Goal: Information Seeking & Learning: Learn about a topic

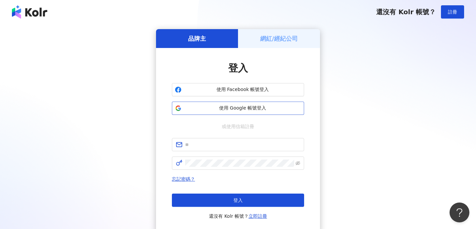
click at [226, 113] on button "使用 Google 帳號登入" at bounding box center [238, 107] width 132 height 13
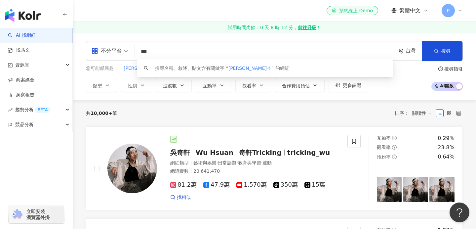
type input "**"
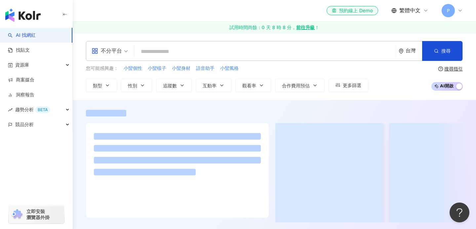
click at [169, 51] on input "search" at bounding box center [265, 51] width 256 height 13
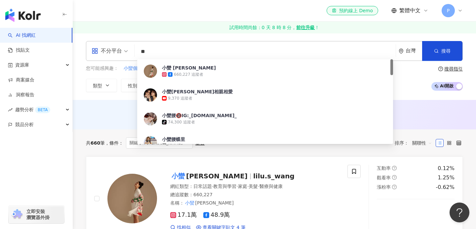
type input "**"
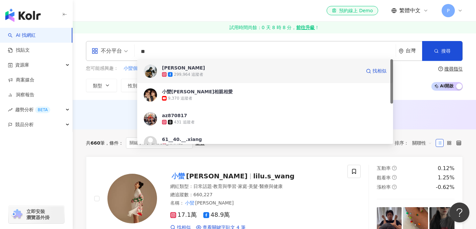
click at [204, 69] on span "邵翔" at bounding box center [261, 67] width 199 height 7
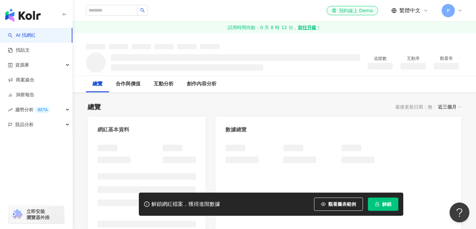
click at [377, 204] on icon "lock" at bounding box center [377, 204] width 5 height 5
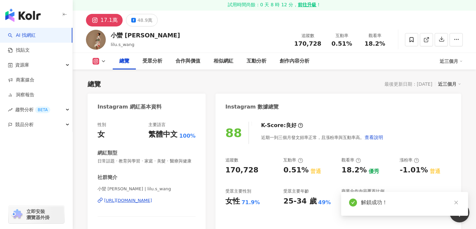
scroll to position [93, 0]
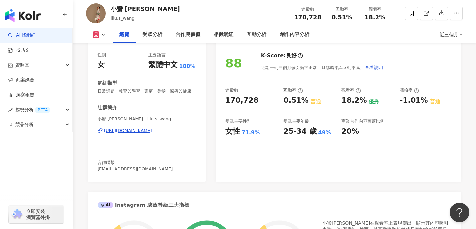
click at [334, 76] on div "88 K-Score : 良好 近期一到三個月發文頻率正常，且漲粉率與互動率高。 查看說明 追蹤數 170,728 互動率 0.51% 普通 觀看率 18.2…" at bounding box center [337, 113] width 245 height 136
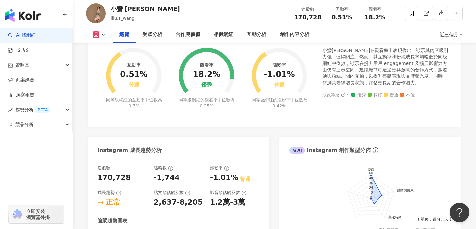
scroll to position [0, 0]
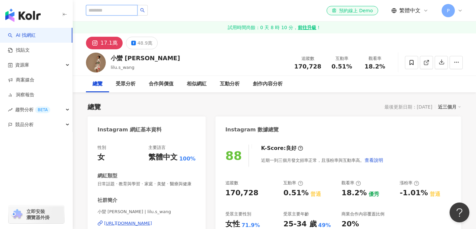
click at [124, 9] on input "search" at bounding box center [112, 10] width 52 height 11
type input "*"
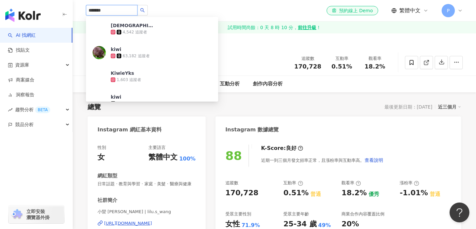
type input "******"
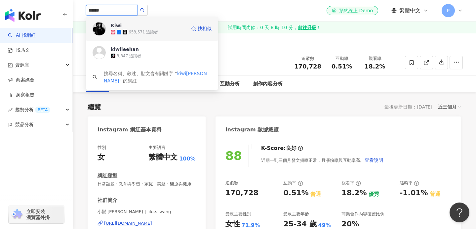
click at [146, 31] on div "653,571 追蹤者" at bounding box center [143, 32] width 29 height 6
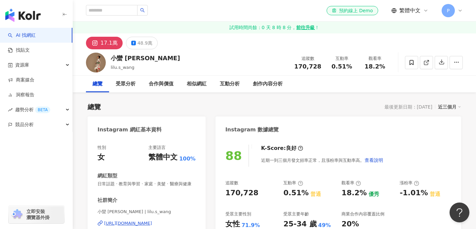
scroll to position [66, 0]
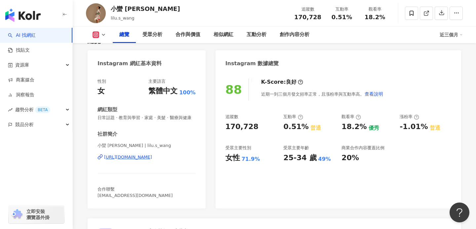
copy div "https://www.instagram.com/lilu.s_wang/"
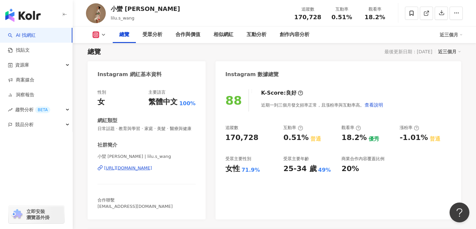
scroll to position [55, 0]
drag, startPoint x: 344, startPoint y: 140, endPoint x: 356, endPoint y: 140, distance: 12.6
click at [356, 140] on div "18.2%" at bounding box center [353, 138] width 25 height 10
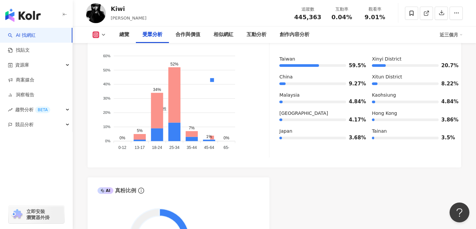
scroll to position [670, 0]
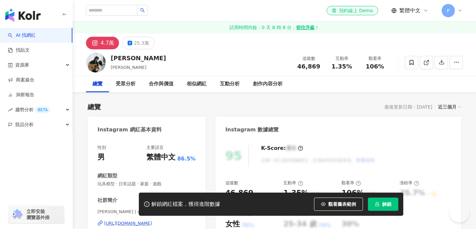
click at [388, 207] on button "解鎖" at bounding box center [383, 203] width 30 height 13
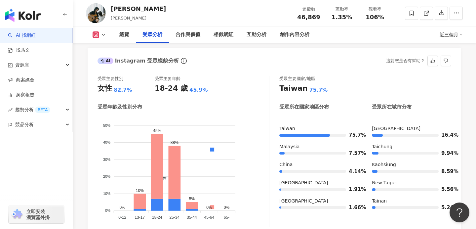
scroll to position [582, 0]
